Goal: Task Accomplishment & Management: Use online tool/utility

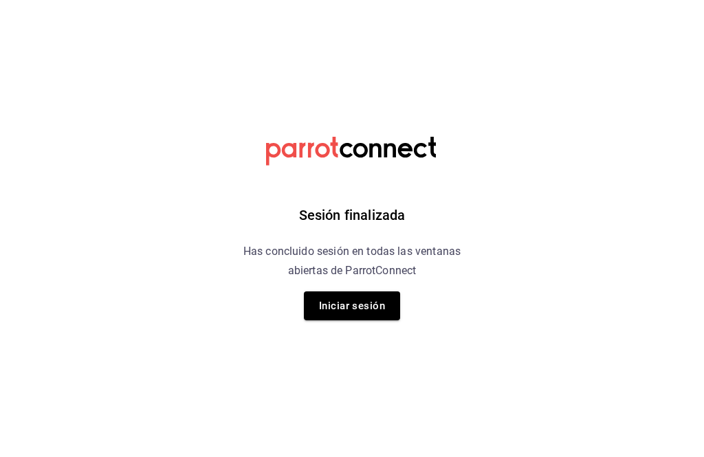
click at [365, 306] on button "Iniciar sesión" at bounding box center [352, 306] width 96 height 29
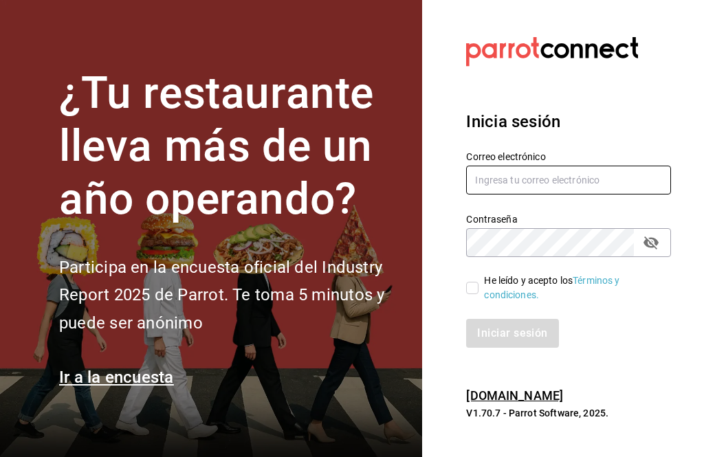
click at [561, 195] on input "text" at bounding box center [568, 180] width 205 height 29
type input "[EMAIL_ADDRESS][DOMAIN_NAME]"
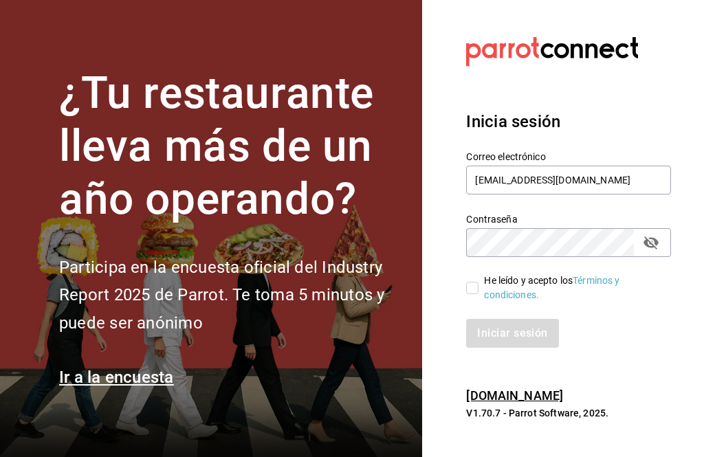
click at [547, 303] on div "He leído y acepto los Términos y condiciones." at bounding box center [572, 288] width 176 height 29
click at [479, 294] on input "He leído y acepto los Términos y condiciones." at bounding box center [472, 288] width 12 height 12
checkbox input "true"
click at [523, 348] on button "Iniciar sesión" at bounding box center [513, 333] width 94 height 29
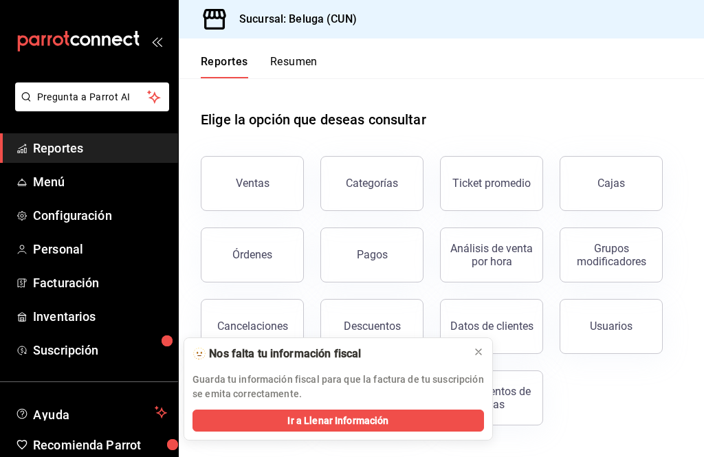
click at [488, 350] on button at bounding box center [479, 352] width 22 height 22
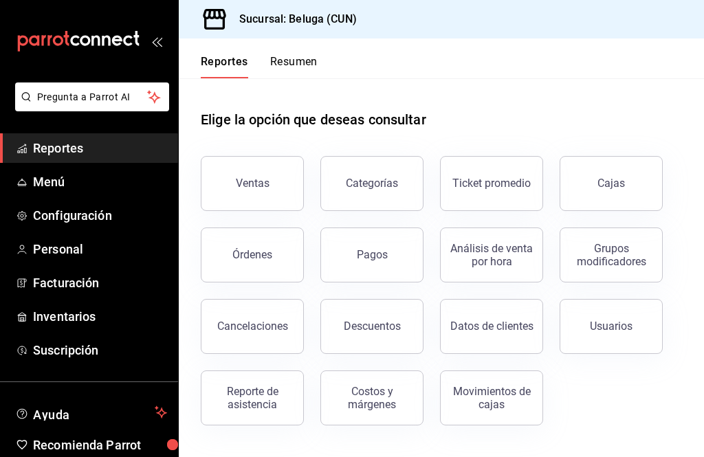
click at [392, 246] on button "Pagos" at bounding box center [372, 255] width 103 height 55
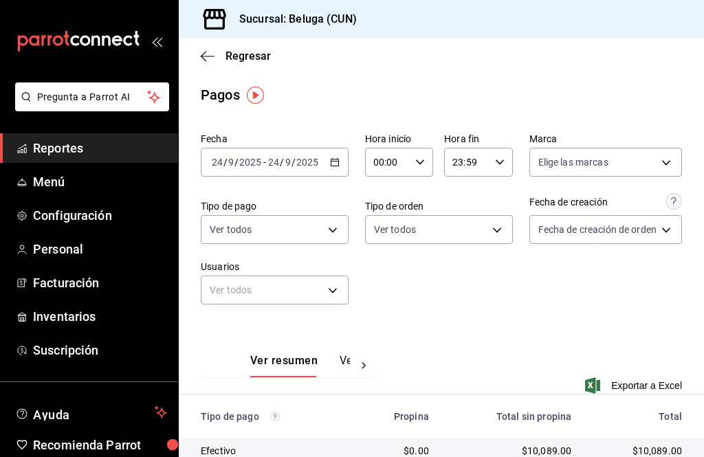
click at [334, 289] on body "Pregunta a Parrot AI Reportes Menú Configuración Personal Facturación Inventari…" at bounding box center [352, 228] width 704 height 457
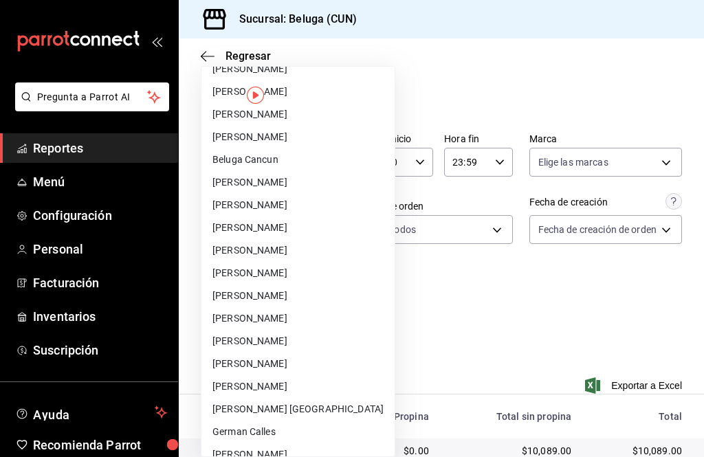
scroll to position [153, 0]
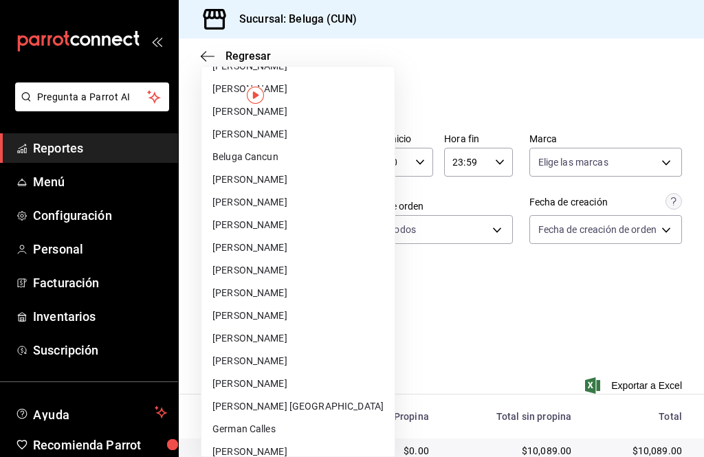
click at [294, 317] on li "Edgar Bueno Alvarez" at bounding box center [298, 316] width 193 height 23
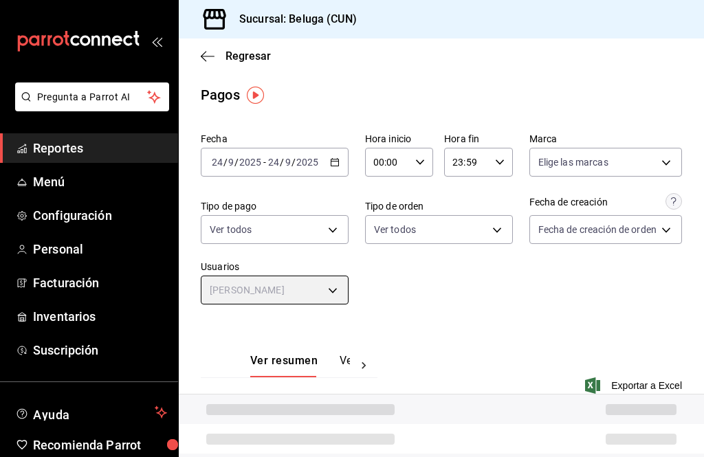
type input "fd65ef7b-cc7a-4eed-b9c5-532941fc40b6"
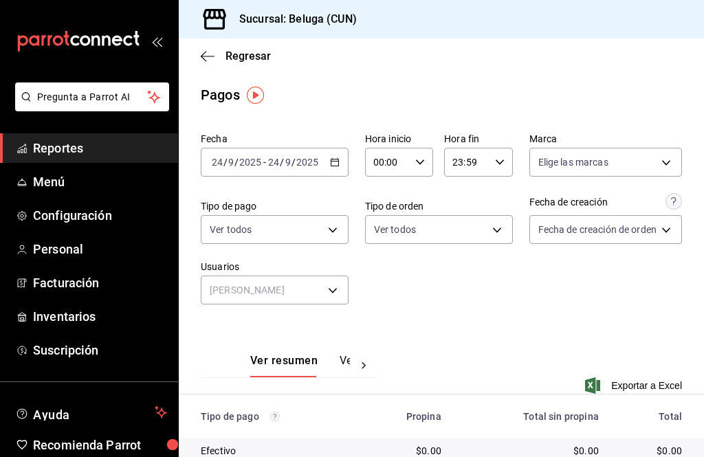
click at [267, 316] on div "Fecha 2025-09-24 24 / 9 / 2025 - 2025-09-24 24 / 9 / 2025 Hora inicio 00:00 Hor…" at bounding box center [442, 224] width 482 height 194
click at [331, 166] on \(Stroke\) "button" at bounding box center [335, 163] width 8 height 8
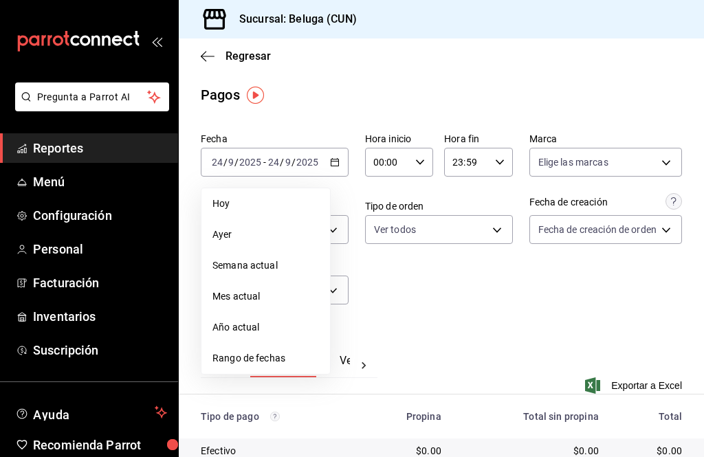
click at [281, 356] on span "Rango de fechas" at bounding box center [266, 358] width 107 height 14
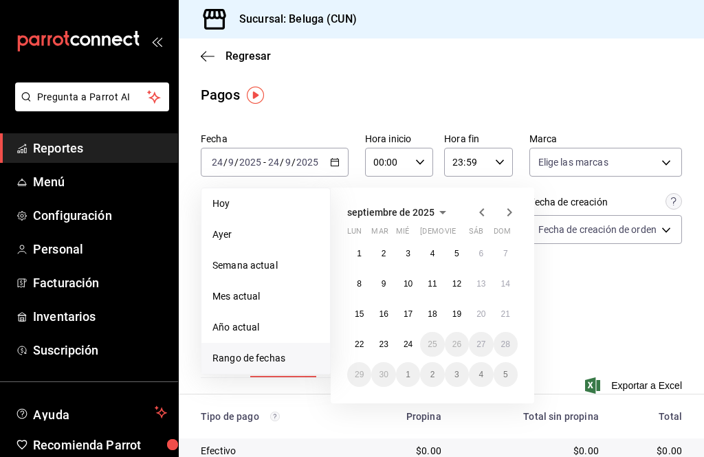
click at [479, 214] on icon "button" at bounding box center [482, 212] width 17 height 17
click at [480, 249] on abbr "2" at bounding box center [481, 254] width 5 height 10
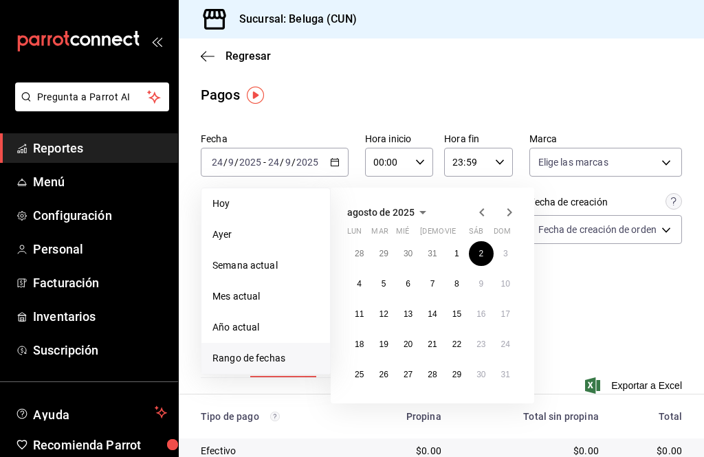
click at [515, 206] on icon "button" at bounding box center [509, 212] width 17 height 17
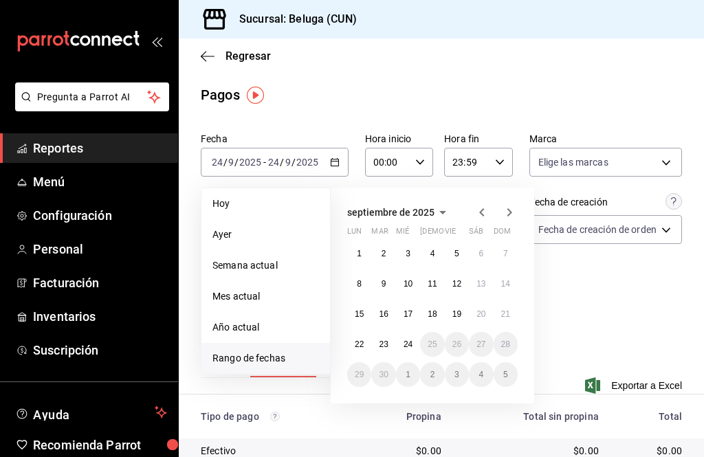
click at [413, 347] on abbr "24" at bounding box center [408, 345] width 9 height 10
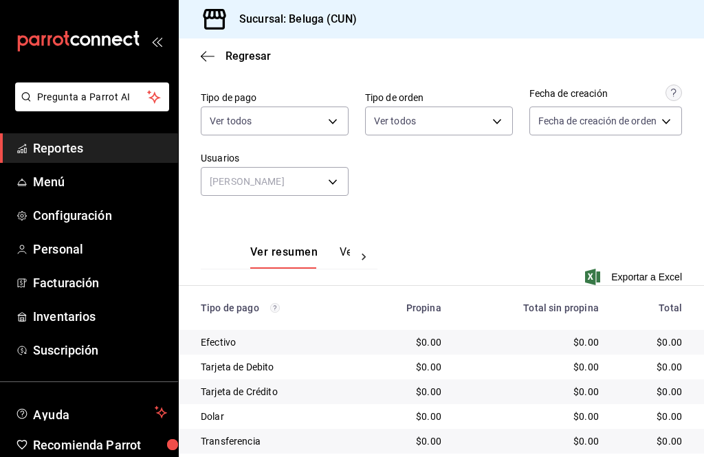
scroll to position [32, 0]
click at [347, 246] on button "Ver pagos" at bounding box center [366, 257] width 52 height 23
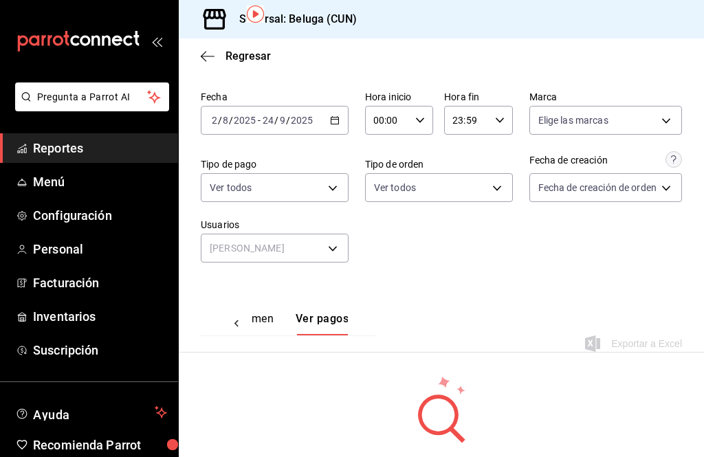
scroll to position [42, 0]
click at [256, 312] on button "Ver resumen" at bounding box center [242, 323] width 64 height 23
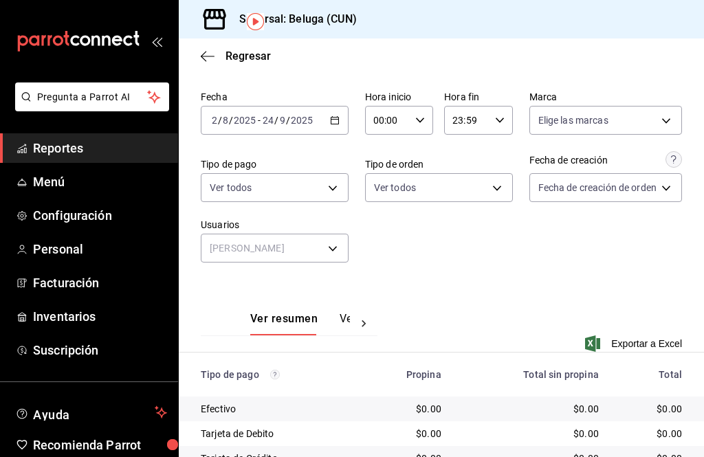
click at [652, 336] on span "Exportar a Excel" at bounding box center [635, 344] width 94 height 17
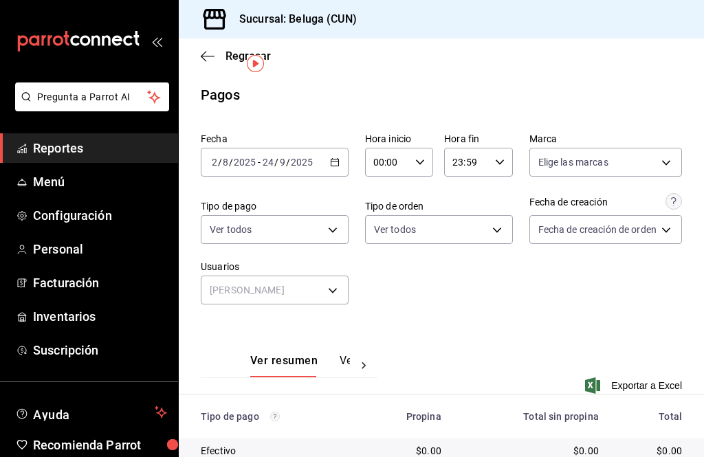
click at [669, 129] on body "Pregunta a Parrot AI Reportes Menú Configuración Personal Facturación Inventari…" at bounding box center [352, 228] width 704 height 457
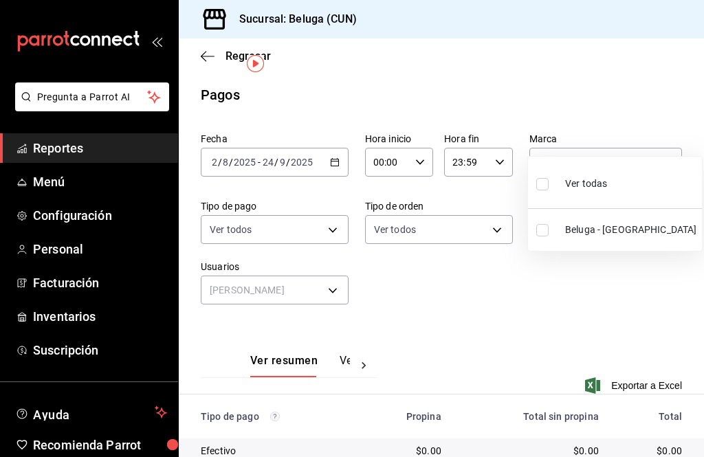
click at [618, 234] on span "Beluga - Cancun" at bounding box center [630, 230] width 131 height 14
type input "90810656-3b3d-4791-b9ad-32ddd7495a71"
checkbox input "true"
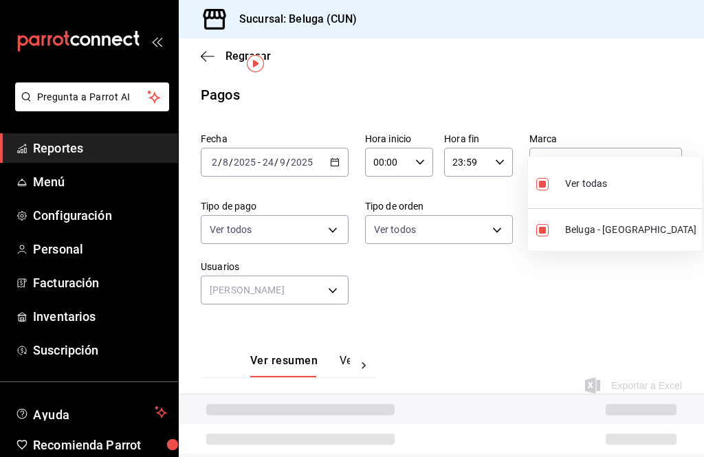
click at [565, 313] on div at bounding box center [352, 228] width 704 height 457
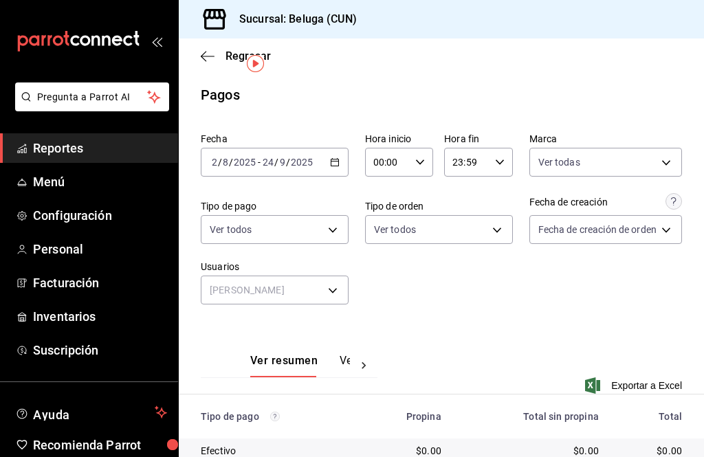
click at [321, 204] on body "Pregunta a Parrot AI Reportes Menú Configuración Personal Facturación Inventari…" at bounding box center [352, 228] width 704 height 457
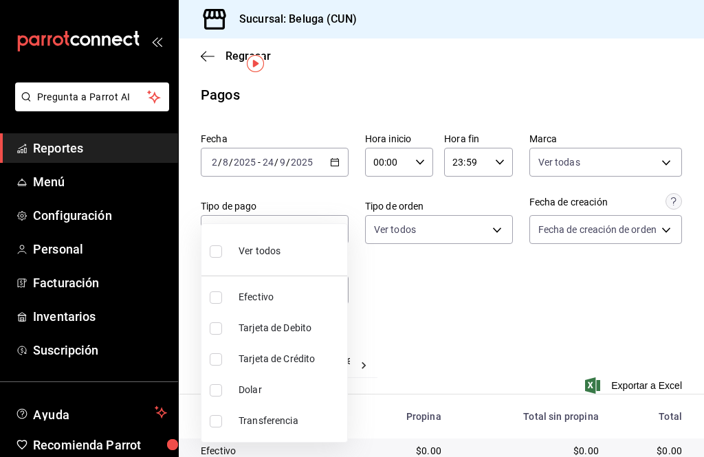
click at [283, 259] on li "Ver todos" at bounding box center [275, 250] width 146 height 41
type input "69045bf3-9b0b-4754-9d2e-6ba3457d7ac5,d6c07482-8938-45d9-8499-ba3f0eb979ba,7996a…"
checkbox input "true"
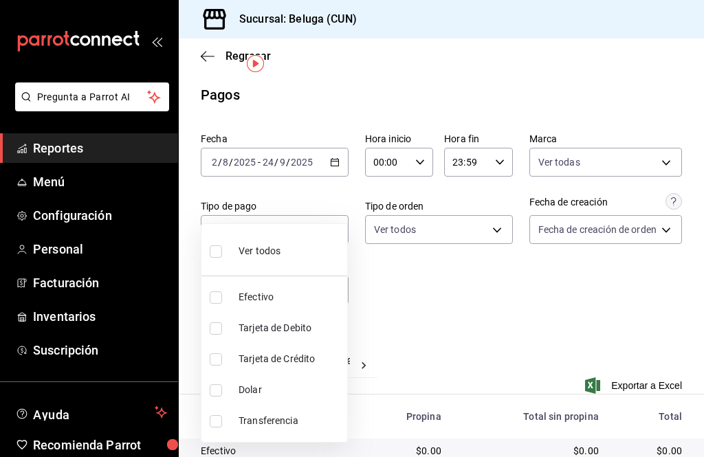
checkbox input "true"
click at [565, 250] on div at bounding box center [352, 228] width 704 height 457
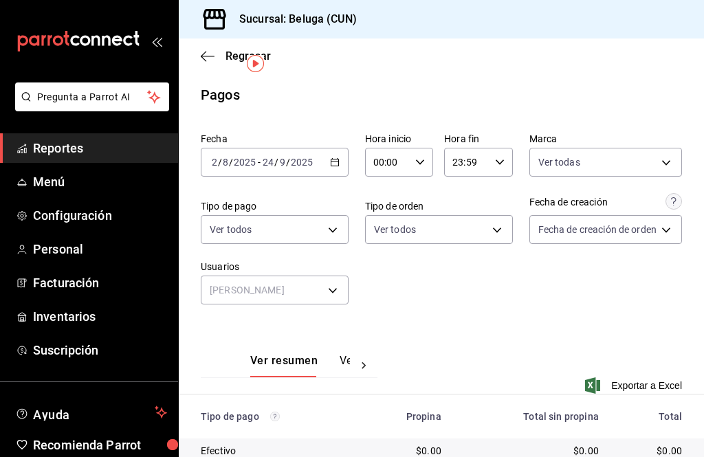
click at [496, 195] on body "Pregunta a Parrot AI Reportes Menú Configuración Personal Facturación Inventari…" at bounding box center [352, 228] width 704 height 457
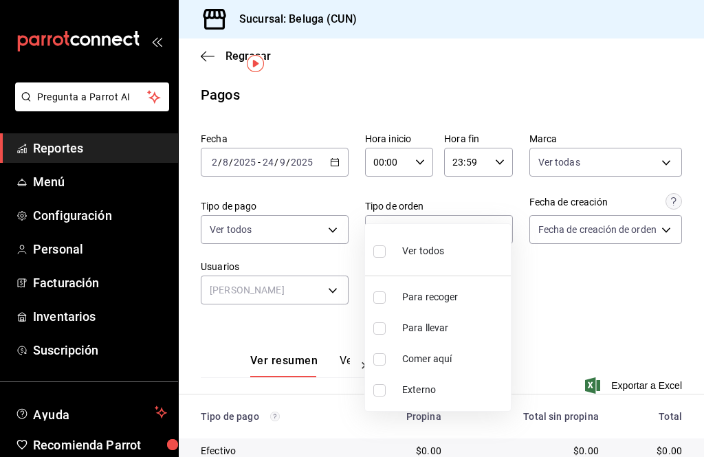
click at [447, 258] on li "Ver todos" at bounding box center [438, 250] width 146 height 41
type input "a9dbba2d-15d6-4136-ba1f-05f8c244e067,d5785ae9-8d68-47a8-82d0-0415f99e2269,de057…"
checkbox input "true"
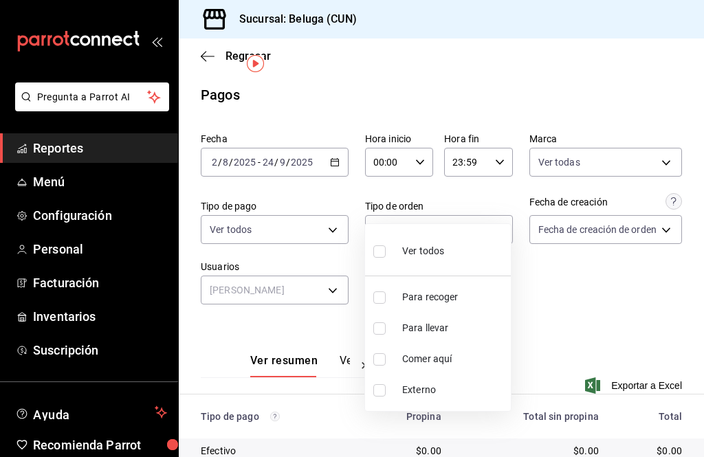
checkbox input "true"
click at [623, 246] on div at bounding box center [352, 228] width 704 height 457
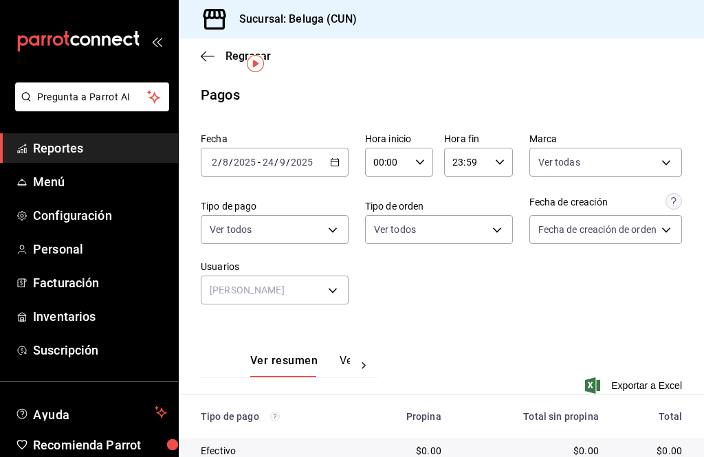
click at [664, 206] on body "Pregunta a Parrot AI Reportes Menú Configuración Personal Facturación Inventari…" at bounding box center [352, 228] width 704 height 457
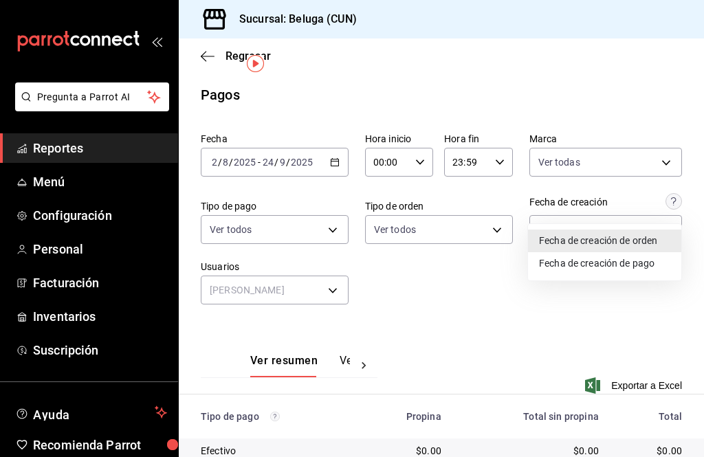
click at [640, 266] on li "Fecha de creación de pago" at bounding box center [604, 263] width 153 height 23
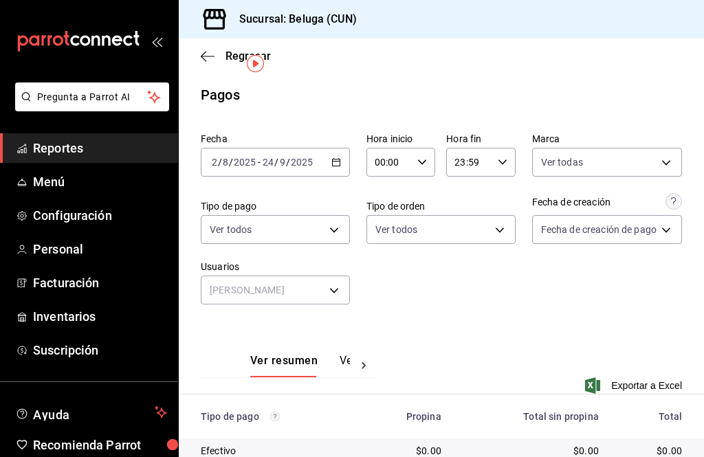
click at [658, 194] on body "Pregunta a Parrot AI Reportes Menú Configuración Personal Facturación Inventari…" at bounding box center [352, 228] width 704 height 457
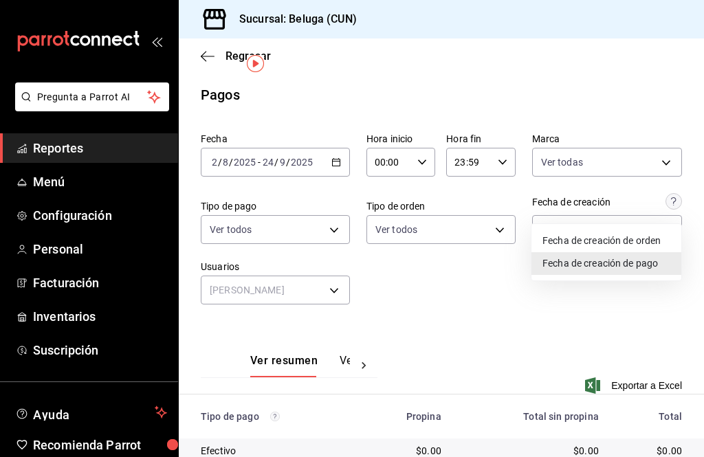
click at [651, 244] on li "Fecha de creación de orden" at bounding box center [607, 241] width 150 height 23
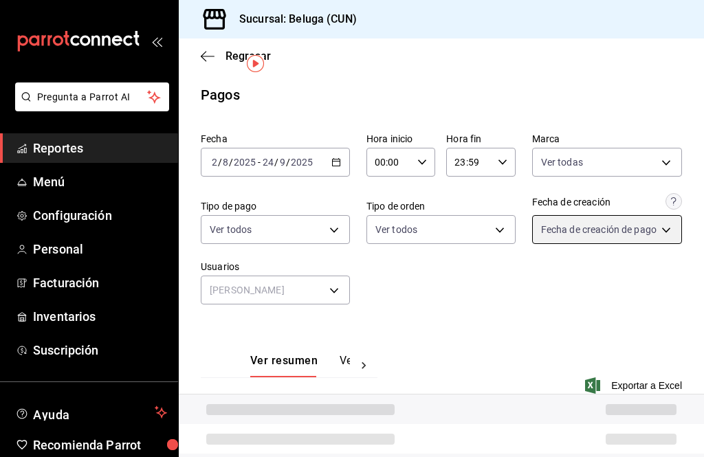
type input "ORDER"
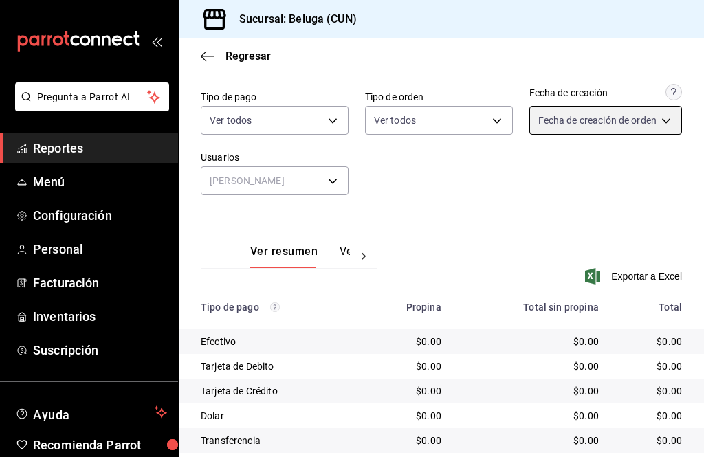
scroll to position [109, 0]
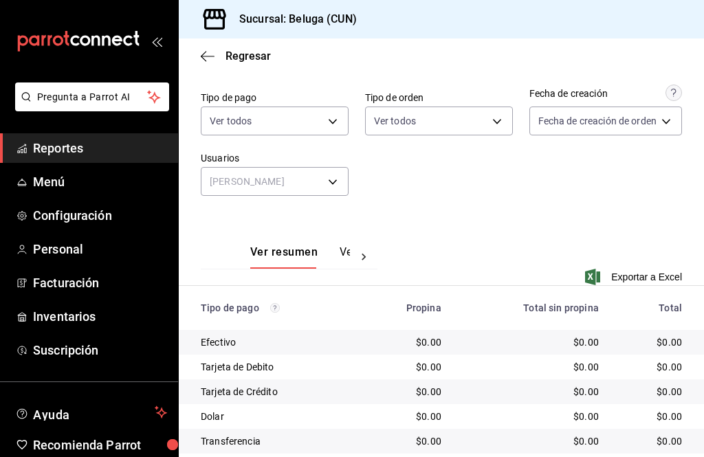
click at [352, 246] on div at bounding box center [364, 257] width 28 height 23
click at [333, 246] on button "Ver pagos" at bounding box center [325, 257] width 52 height 23
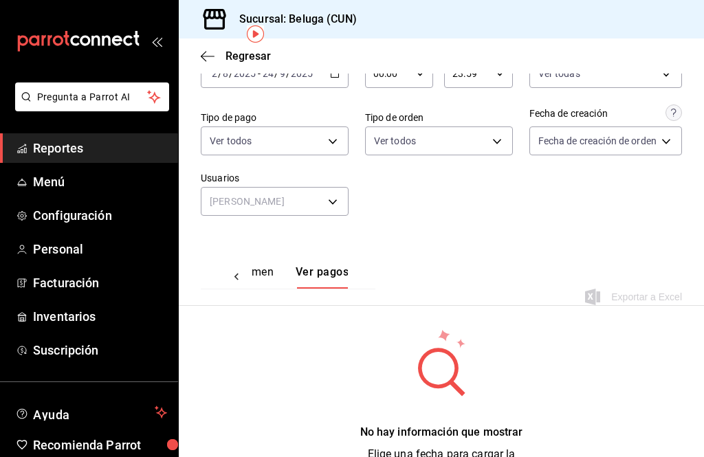
scroll to position [30, 0]
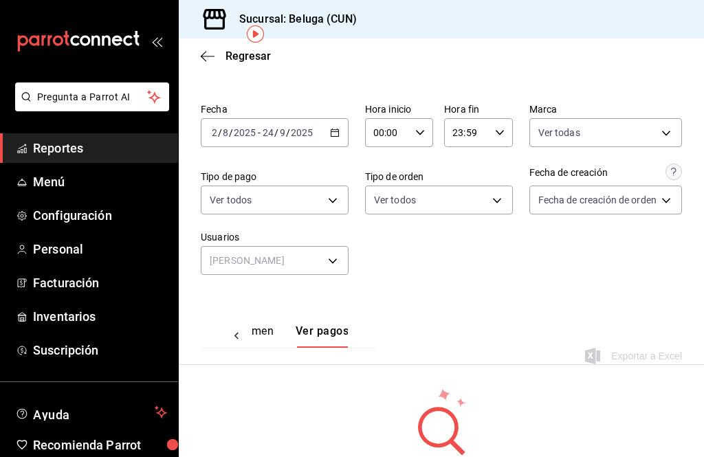
click at [327, 118] on div "2025-08-02 2 / 8 / 2025 - 2025-09-24 24 / 9 / 2025" at bounding box center [275, 132] width 148 height 29
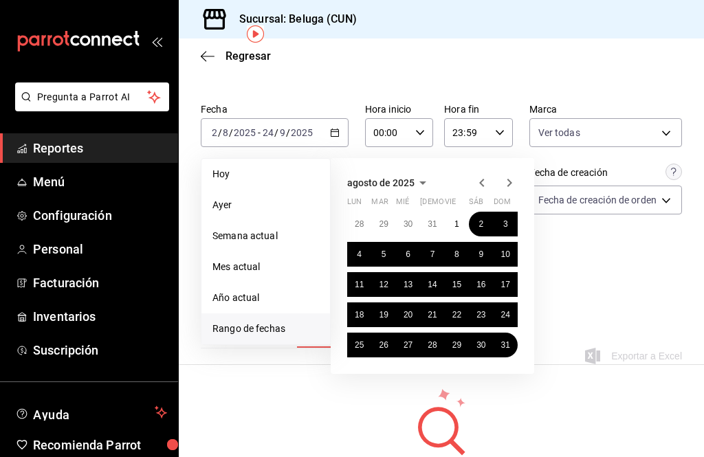
click at [482, 219] on abbr "2" at bounding box center [481, 224] width 5 height 10
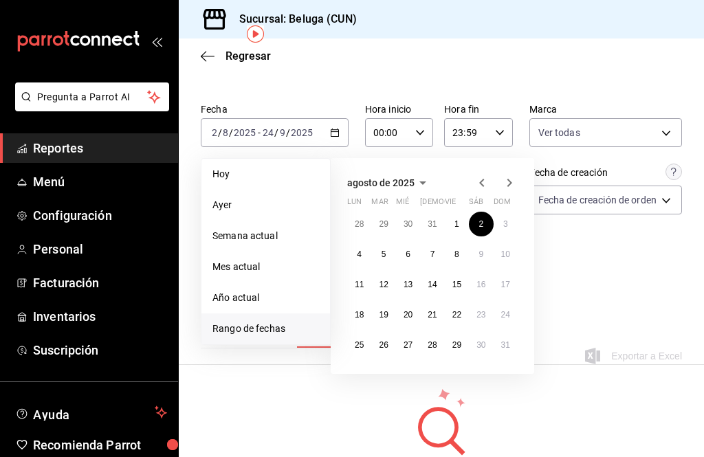
click at [510, 175] on icon "button" at bounding box center [509, 183] width 17 height 17
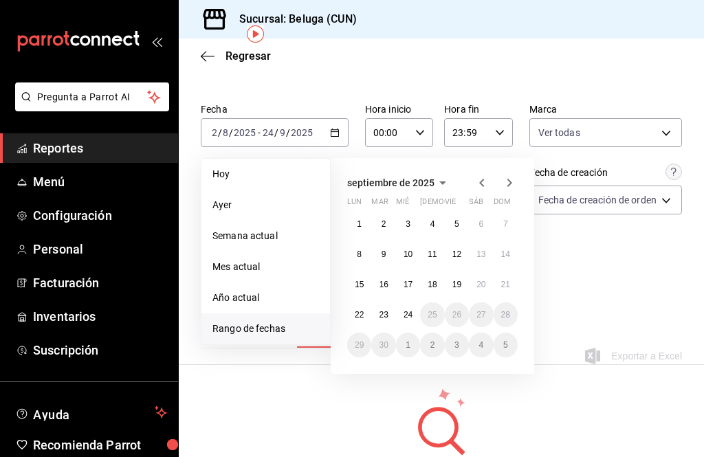
click at [407, 303] on button "24" at bounding box center [408, 315] width 24 height 25
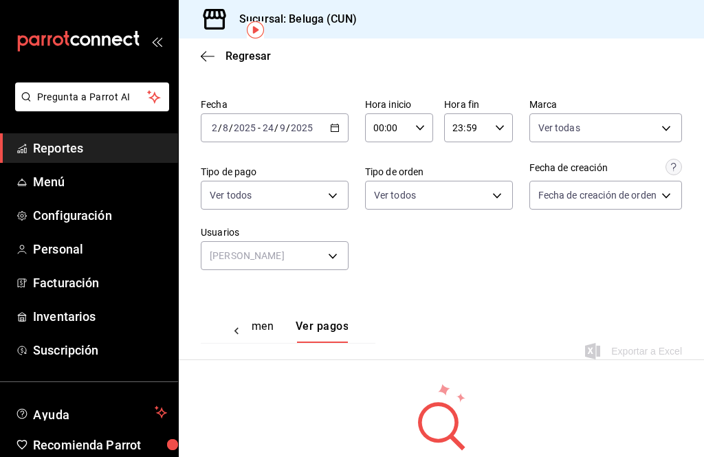
scroll to position [32, 0]
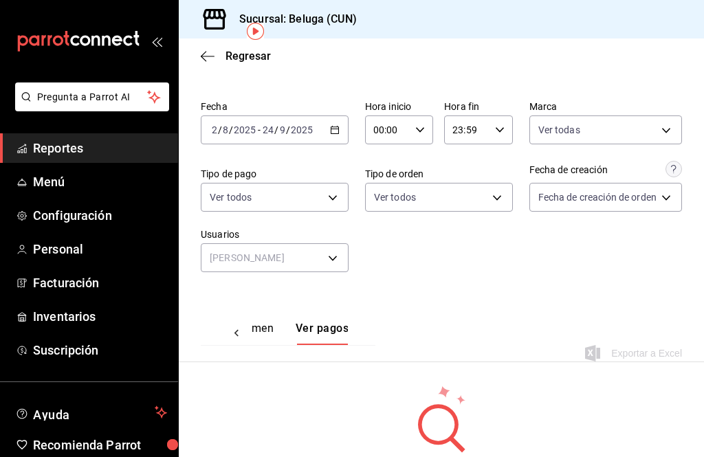
click at [407, 116] on input "00:00" at bounding box center [387, 130] width 45 height 28
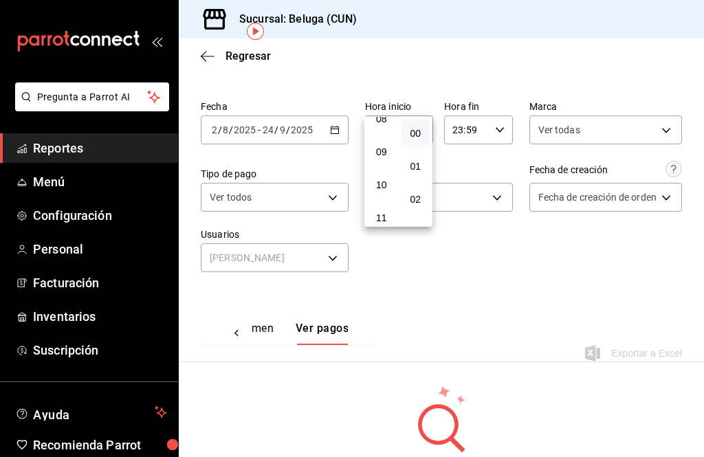
scroll to position [279, 0]
click at [393, 198] on button "10" at bounding box center [381, 185] width 29 height 28
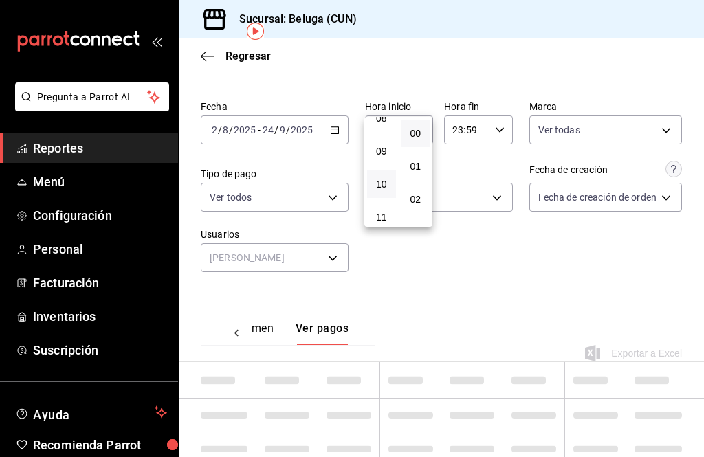
type input "10:00"
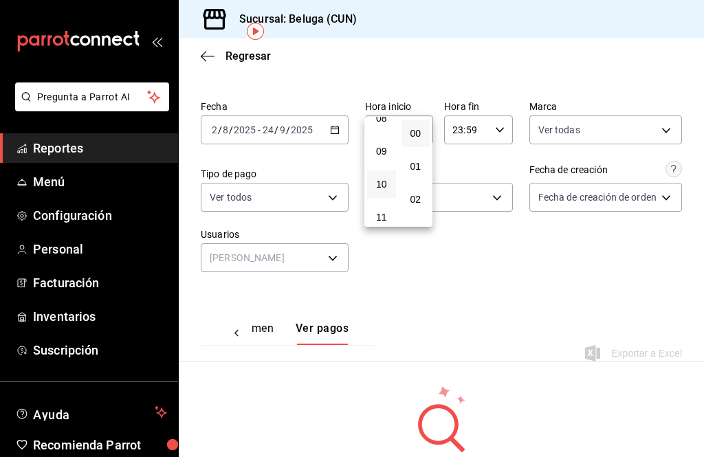
click at [385, 190] on span "10" at bounding box center [382, 184] width 12 height 11
click at [494, 92] on div at bounding box center [352, 228] width 704 height 457
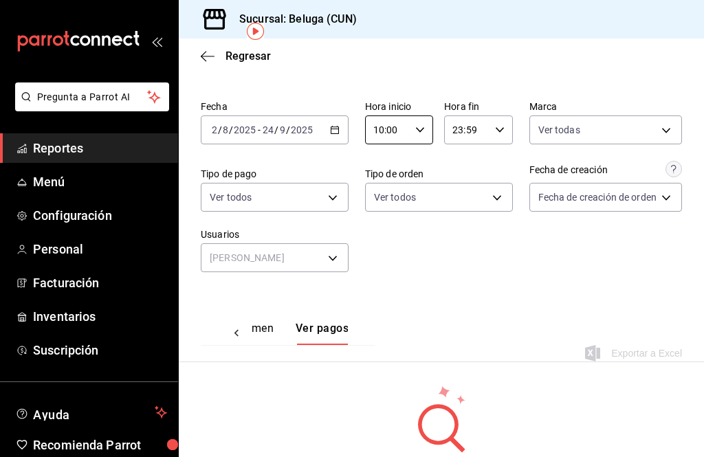
click at [494, 116] on div "23:59 Hora fin" at bounding box center [478, 130] width 68 height 29
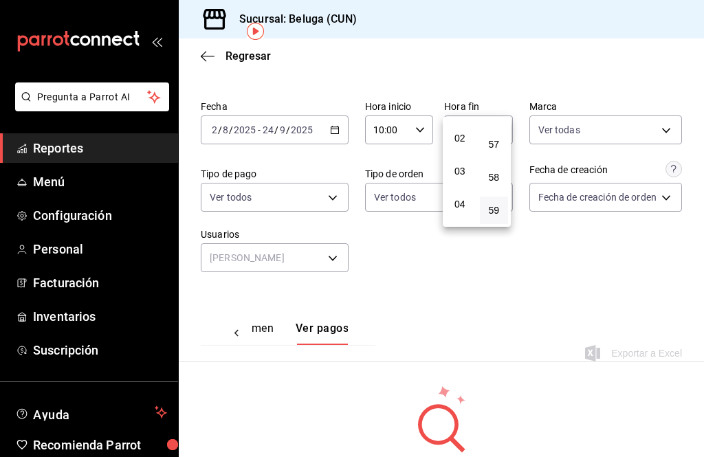
scroll to position [55, 0]
click at [464, 213] on span "04" at bounding box center [460, 210] width 12 height 11
type input "04:59"
click at [591, 250] on div at bounding box center [352, 228] width 704 height 457
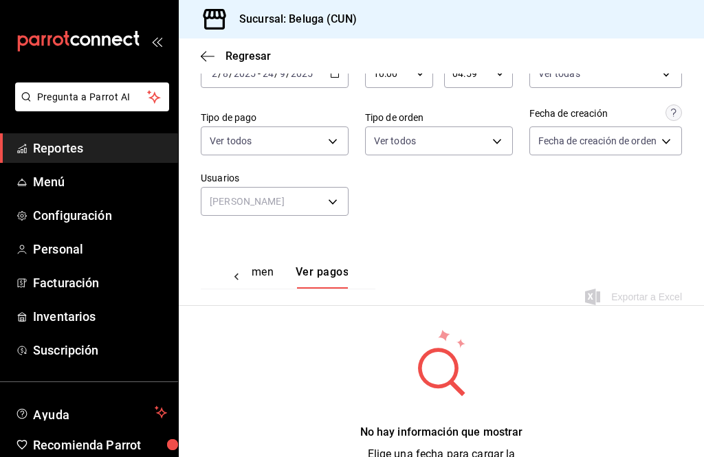
scroll to position [53, 0]
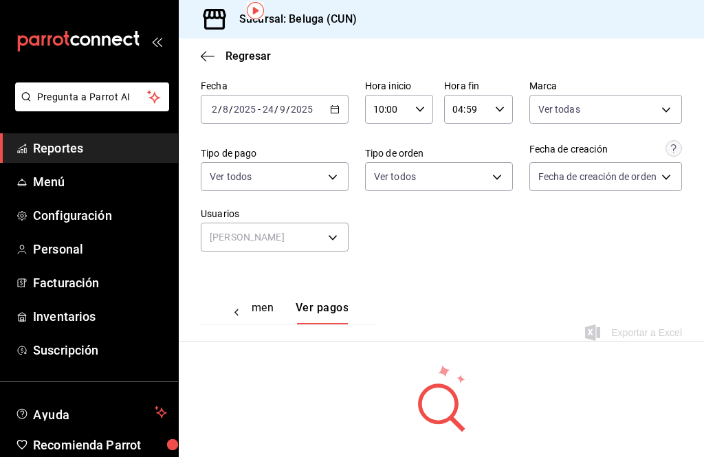
click at [262, 301] on button "Ver resumen" at bounding box center [242, 312] width 64 height 23
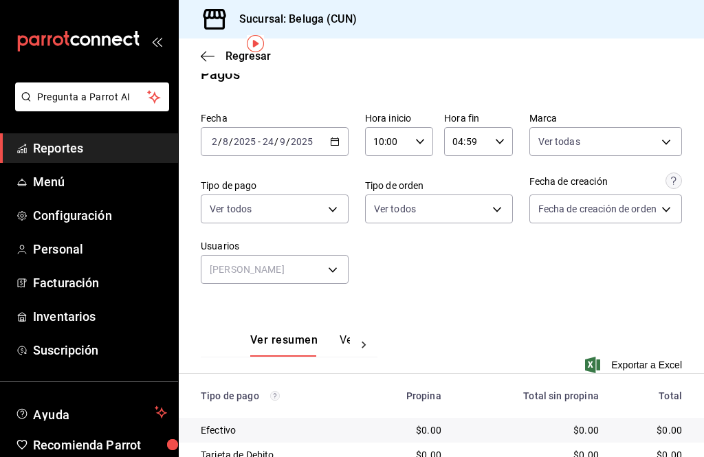
scroll to position [19, 0]
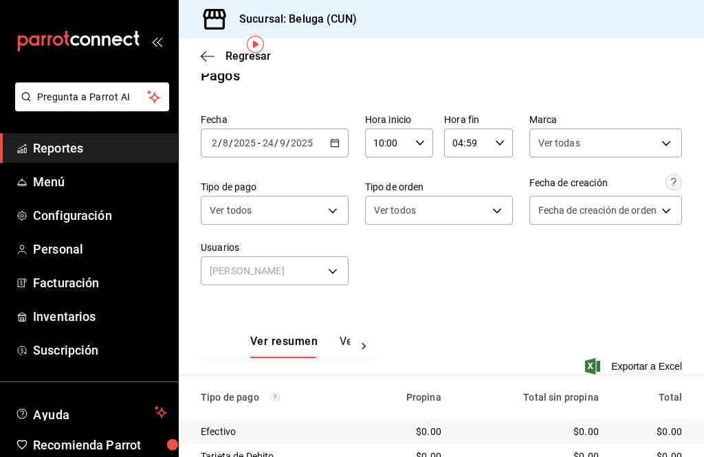
click at [324, 187] on body "Pregunta a Parrot AI Reportes Menú Configuración Personal Facturación Inventari…" at bounding box center [352, 228] width 704 height 457
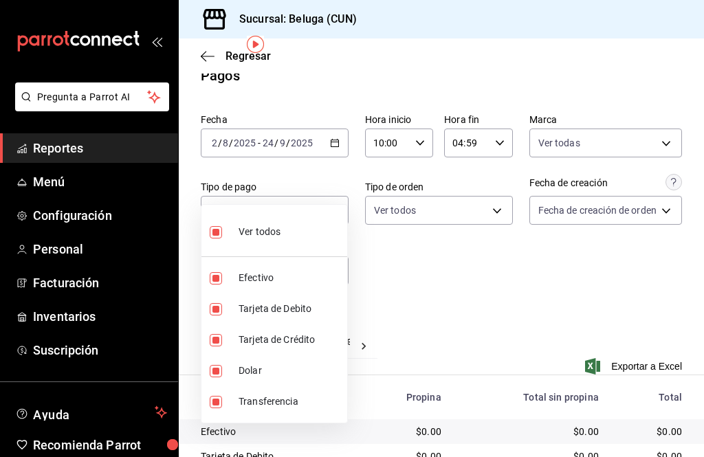
click at [506, 255] on div at bounding box center [352, 228] width 704 height 457
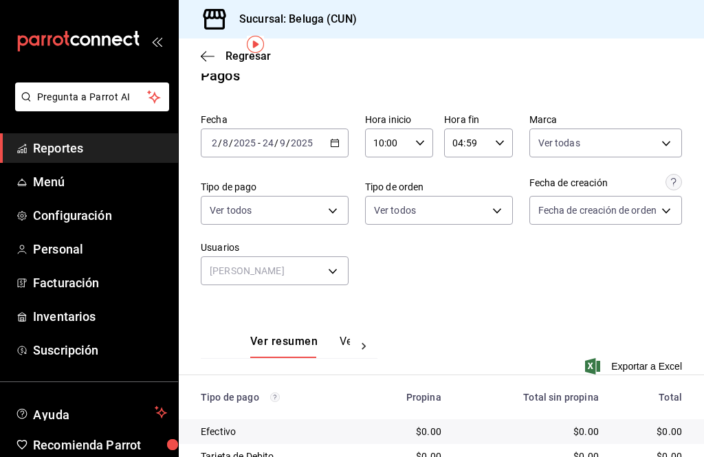
click at [483, 177] on body "Pregunta a Parrot AI Reportes Menú Configuración Personal Facturación Inventari…" at bounding box center [352, 228] width 704 height 457
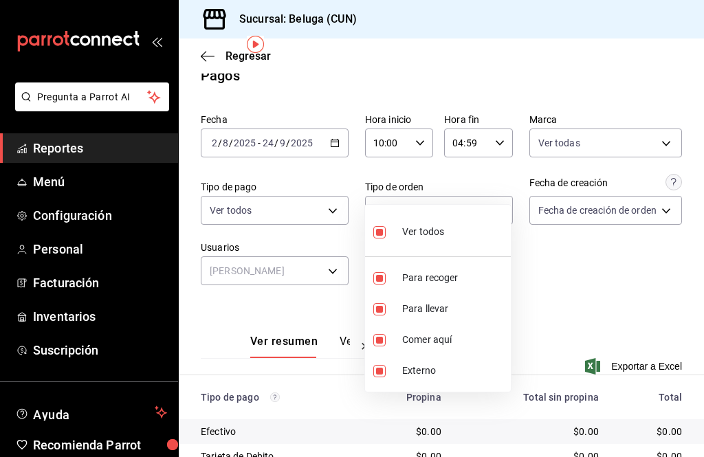
click at [570, 230] on div at bounding box center [352, 228] width 704 height 457
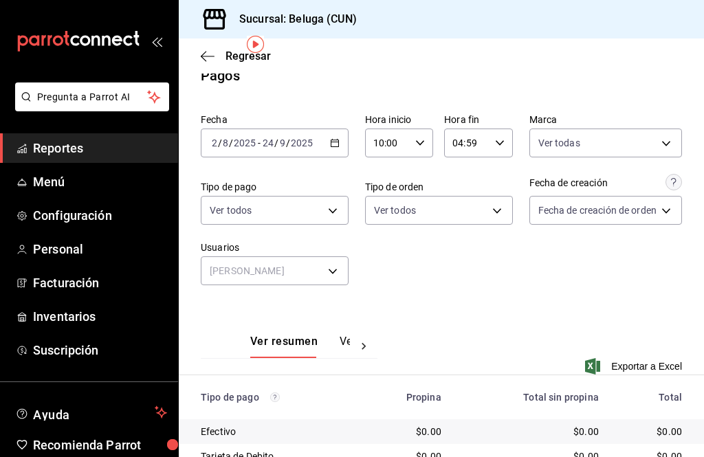
click at [678, 175] on circle at bounding box center [675, 183] width 16 height 16
click at [676, 178] on icon at bounding box center [673, 182] width 5 height 8
click at [658, 173] on body "Pregunta a Parrot AI Reportes Menú Configuración Personal Facturación Inventari…" at bounding box center [352, 228] width 704 height 457
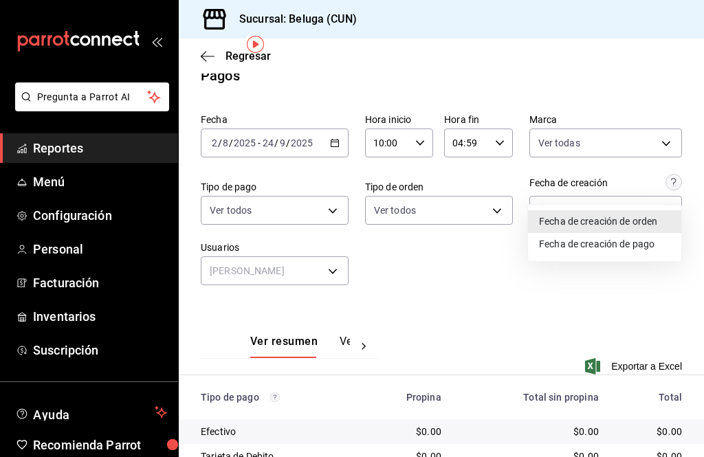
click at [659, 294] on div at bounding box center [352, 228] width 704 height 457
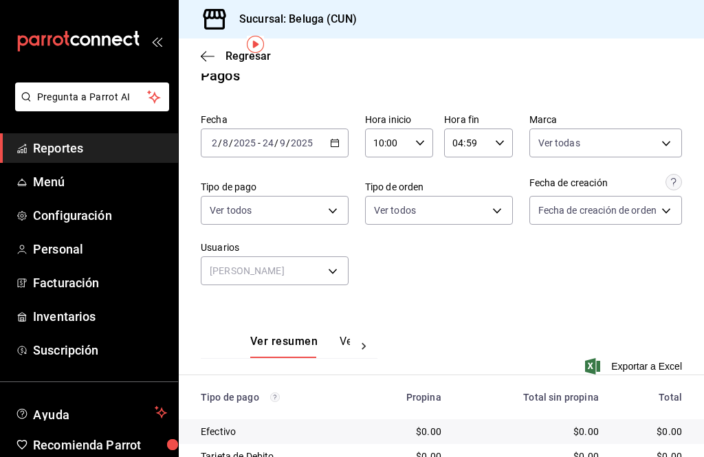
click at [658, 112] on body "Pregunta a Parrot AI Reportes Menú Configuración Personal Facturación Inventari…" at bounding box center [352, 228] width 704 height 457
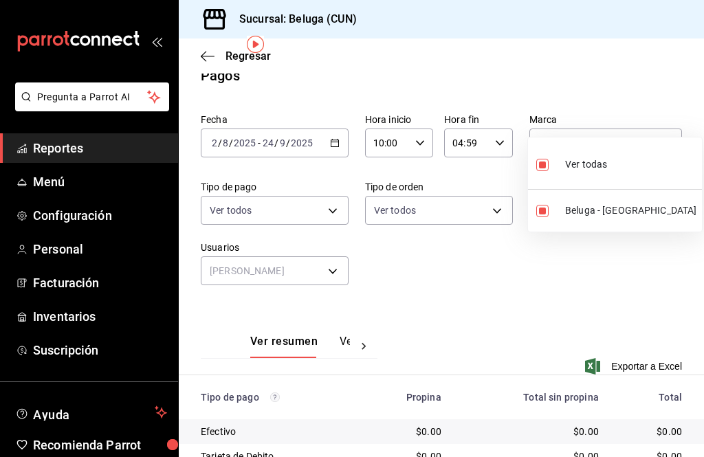
click at [543, 312] on div at bounding box center [352, 228] width 704 height 457
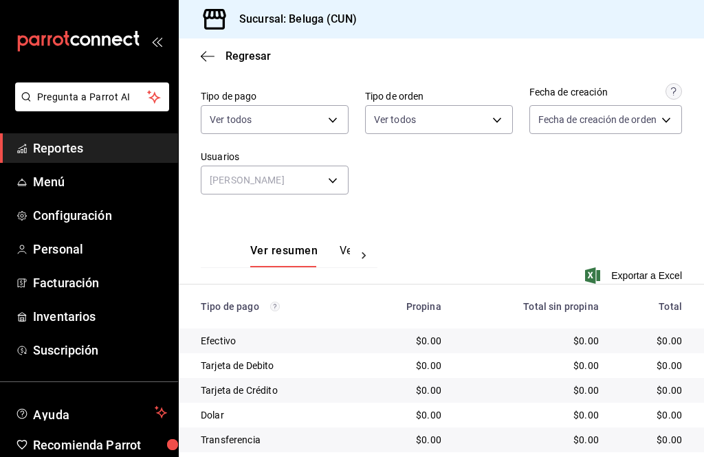
scroll to position [109, 0]
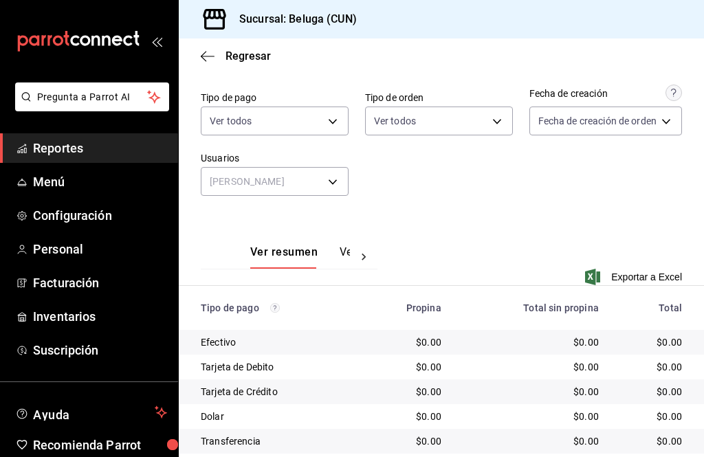
click at [638, 269] on span "Exportar a Excel" at bounding box center [635, 277] width 94 height 17
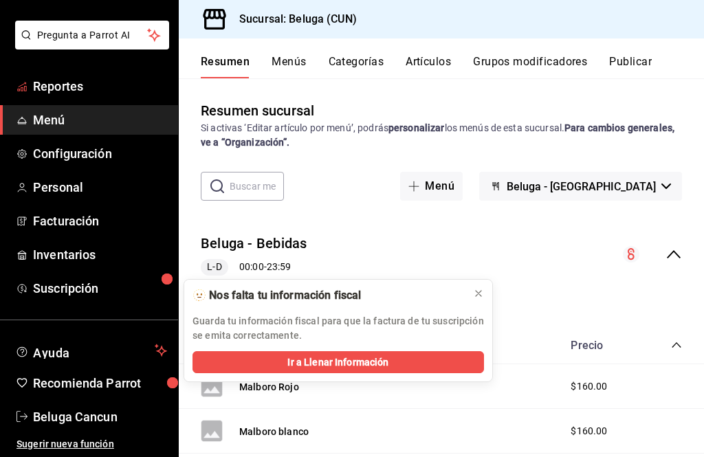
scroll to position [62, 0]
click at [478, 291] on icon at bounding box center [478, 293] width 11 height 11
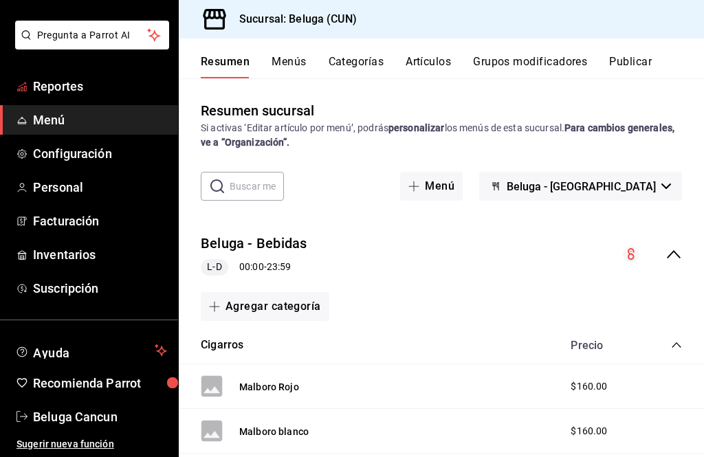
click at [52, 77] on span "Reportes" at bounding box center [100, 86] width 134 height 19
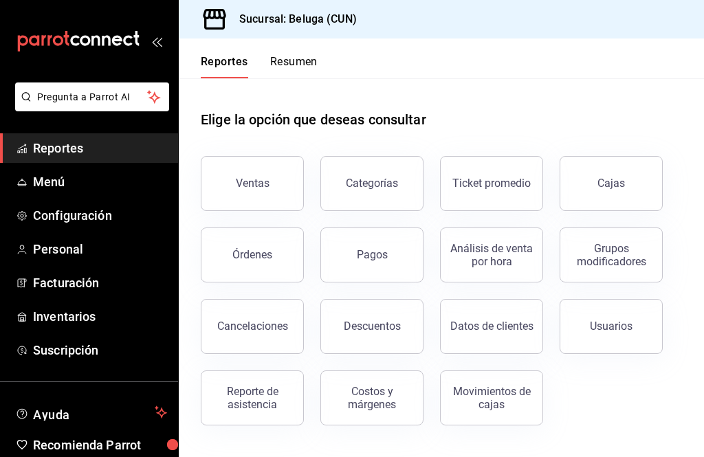
click at [269, 250] on div "Órdenes" at bounding box center [252, 254] width 40 height 13
